Goal: Download file/media

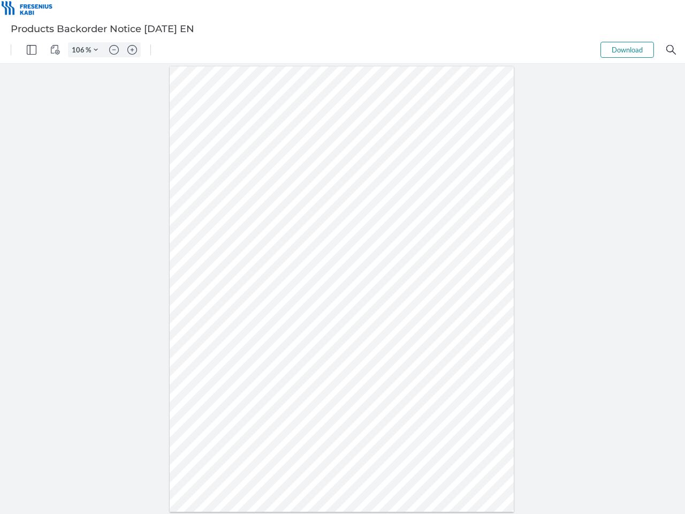
click at [32, 50] on img "Panel" at bounding box center [32, 50] width 10 height 10
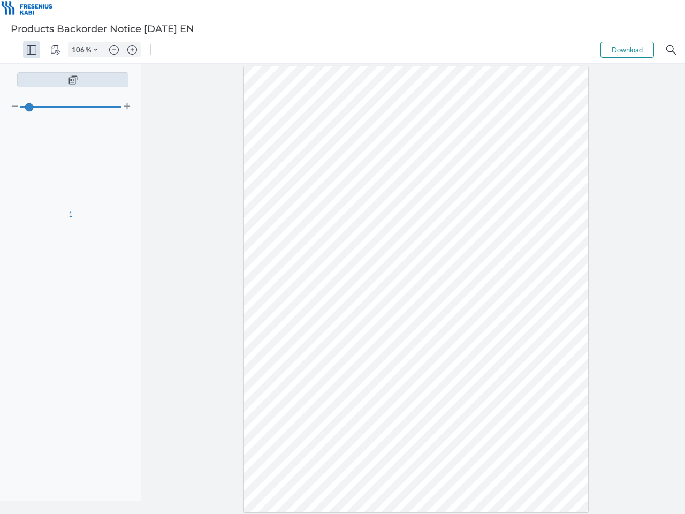
click at [55, 50] on img "View Controls" at bounding box center [55, 50] width 10 height 10
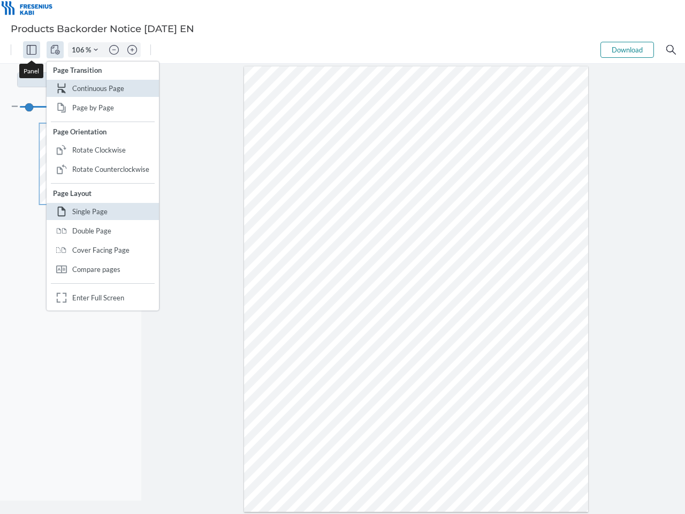
click at [80, 50] on input "106" at bounding box center [77, 50] width 17 height 10
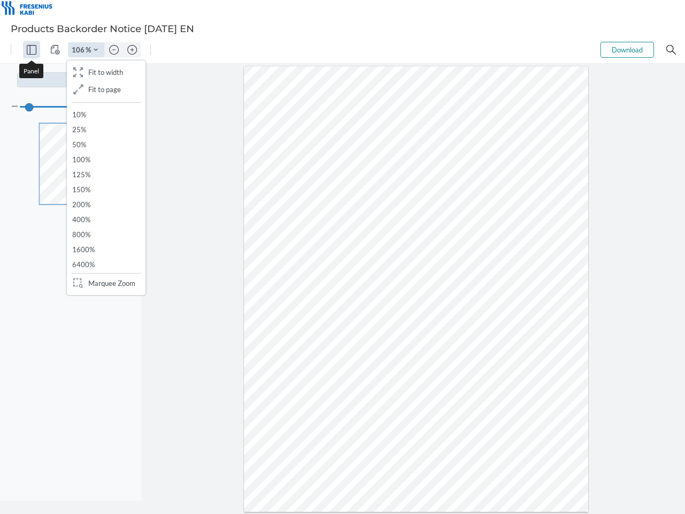
click at [96, 50] on img "Zoom Controls" at bounding box center [96, 50] width 4 height 4
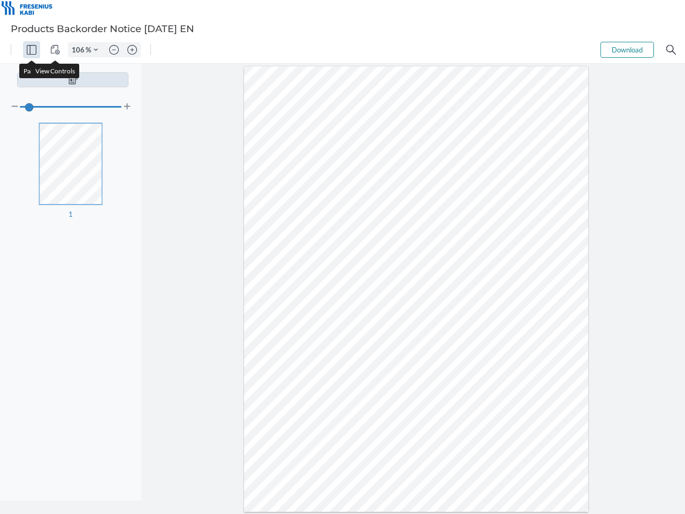
click at [114, 50] on img "Zoom out" at bounding box center [114, 50] width 10 height 10
click at [132, 50] on img "Zoom in" at bounding box center [132, 50] width 10 height 10
type input "106"
click at [628, 50] on button "Download" at bounding box center [628, 50] width 54 height 16
click at [672, 50] on img "Search" at bounding box center [672, 50] width 10 height 10
